Goal: Find specific page/section: Find specific page/section

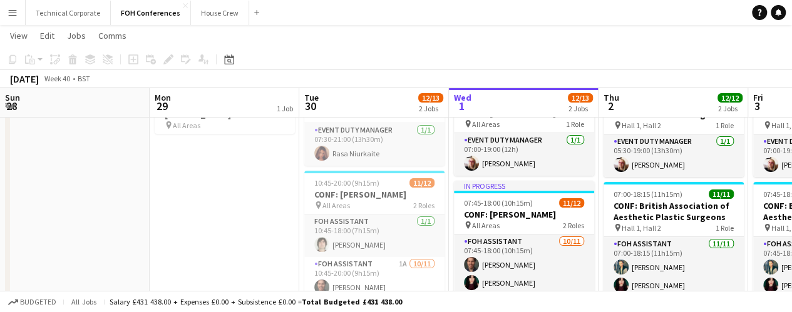
scroll to position [0, 299]
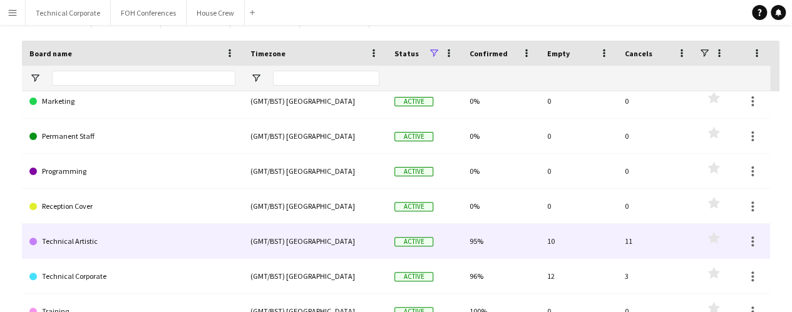
scroll to position [137, 0]
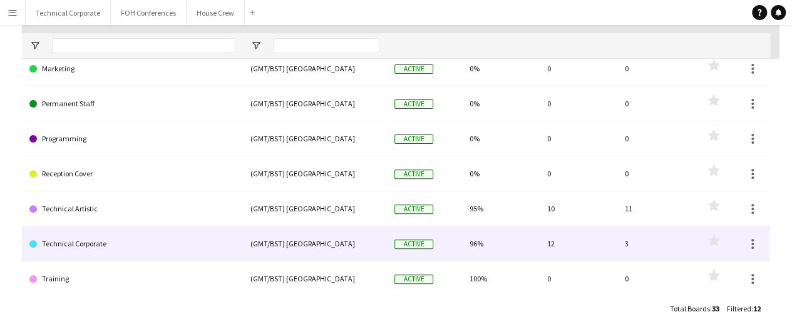
click at [108, 246] on link "Technical Corporate" at bounding box center [132, 244] width 206 height 35
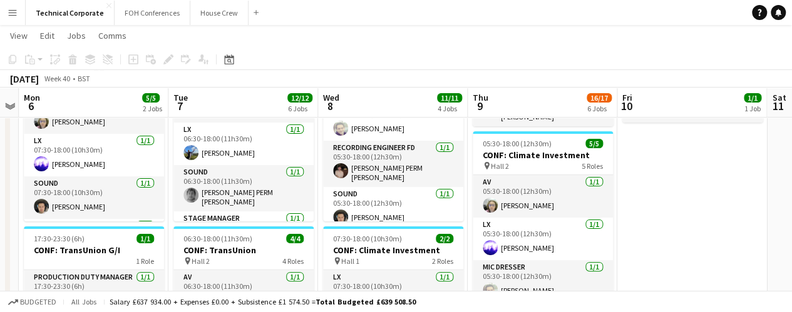
scroll to position [110, 0]
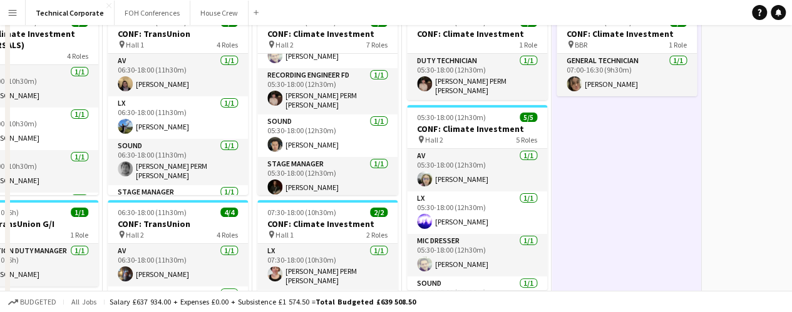
scroll to position [0, 0]
